Goal: Transaction & Acquisition: Subscribe to service/newsletter

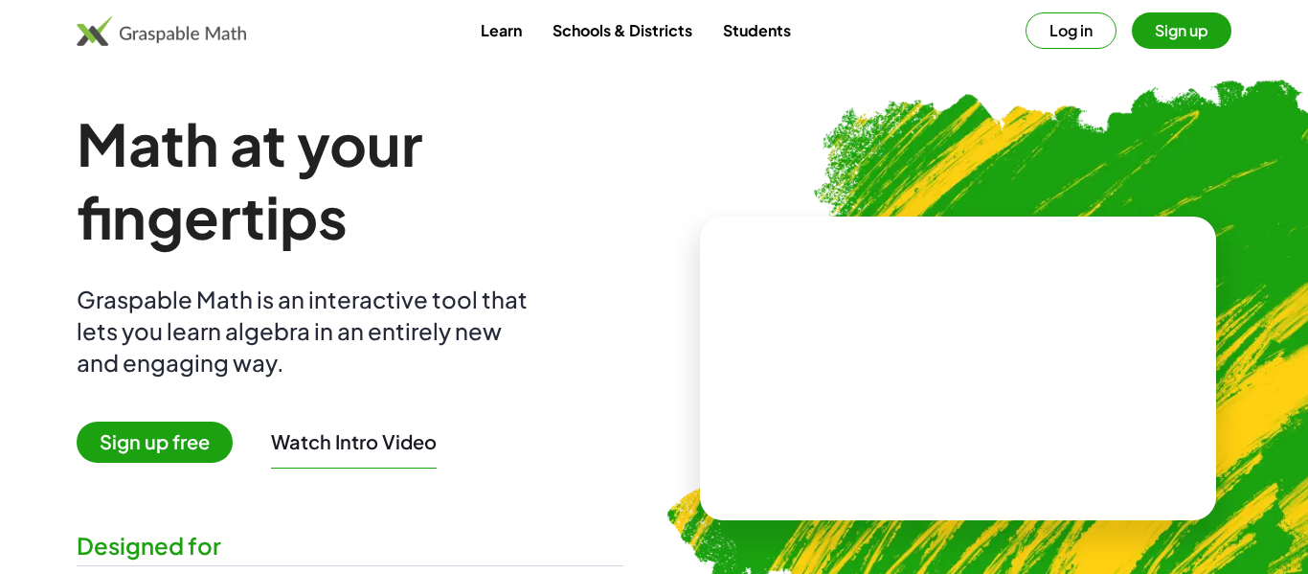
click at [95, 28] on img at bounding box center [161, 30] width 169 height 31
click at [167, 43] on img at bounding box center [161, 30] width 169 height 31
click at [900, 297] on video at bounding box center [958, 369] width 287 height 144
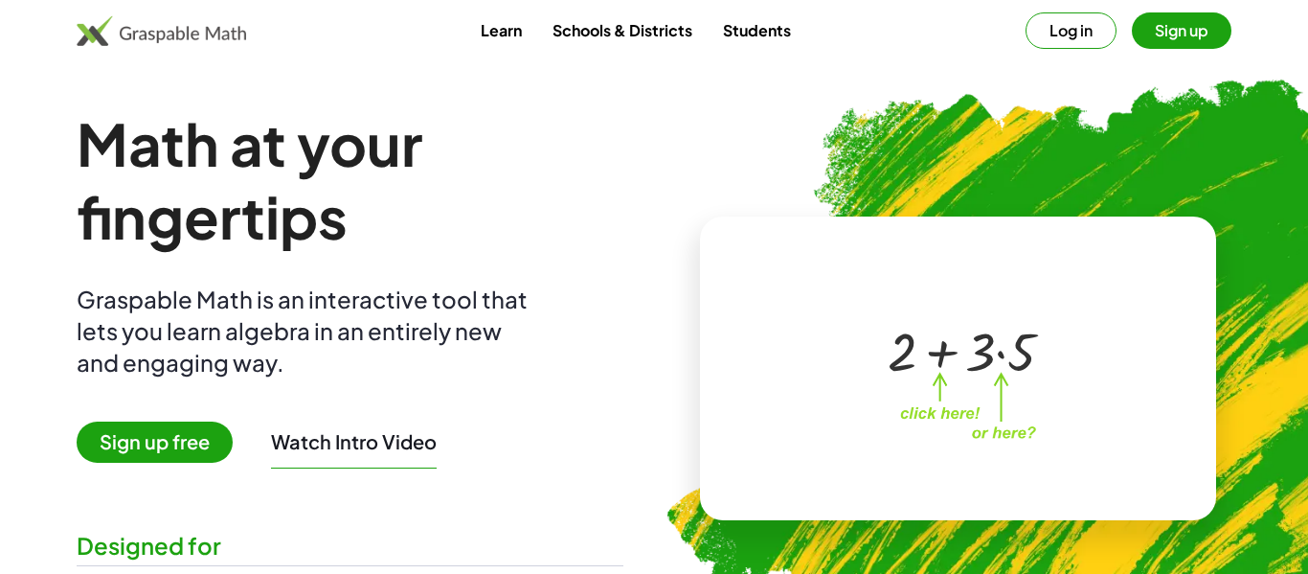
click at [492, 28] on link "Learn" at bounding box center [501, 29] width 72 height 35
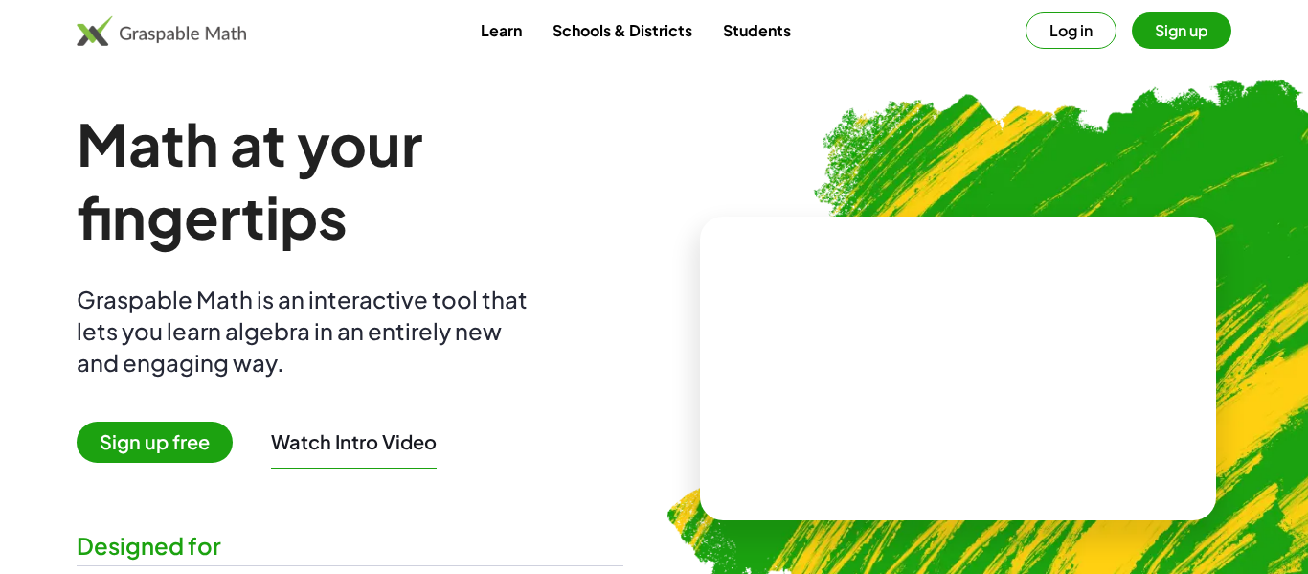
click at [1194, 43] on button "Sign up" at bounding box center [1182, 30] width 100 height 36
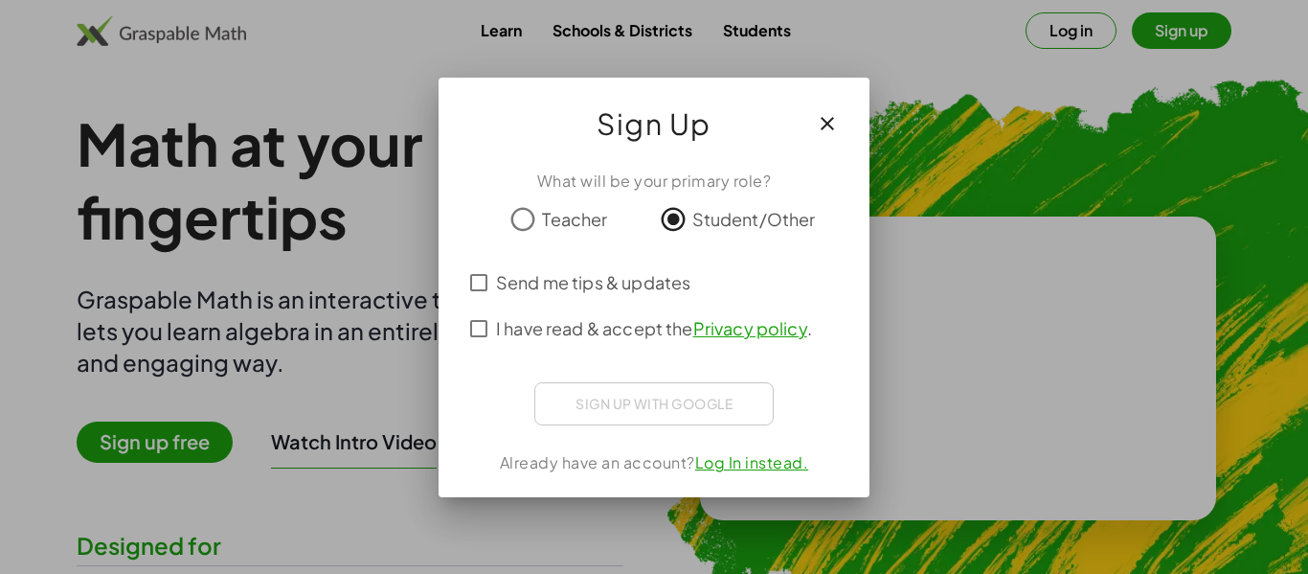
click at [581, 318] on span "I have read & accept the Privacy policy ." at bounding box center [654, 328] width 316 height 26
click at [576, 299] on label "Send me tips & updates" at bounding box center [593, 283] width 194 height 46
click at [620, 429] on div "What will be your primary role? Teacher Student/Other Send me tips & updates I …" at bounding box center [654, 325] width 431 height 343
